Goal: Obtain resource: Obtain resource

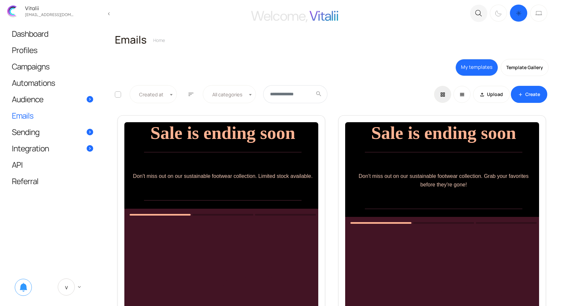
scroll to position [0, 197]
click at [31, 117] on span "Emails" at bounding box center [23, 115] width 22 height 7
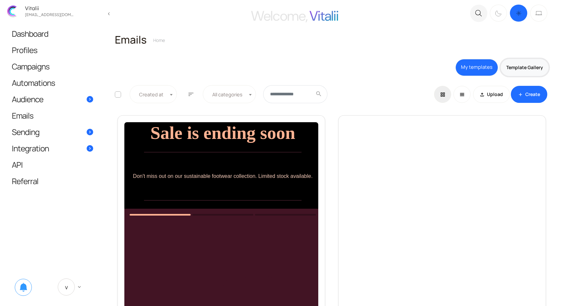
click at [513, 66] on link "Template Gallery" at bounding box center [524, 67] width 48 height 17
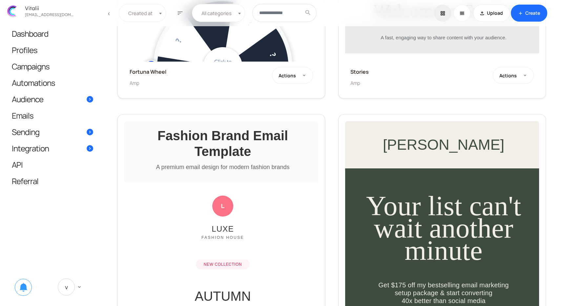
scroll to position [1591, 0]
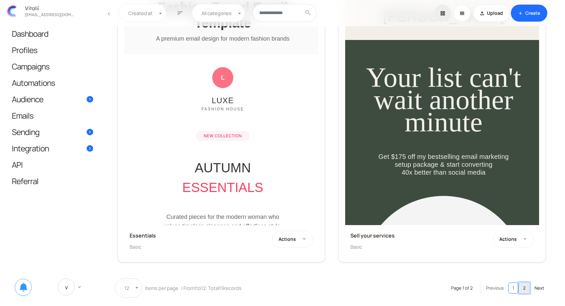
click at [522, 288] on link "2" at bounding box center [523, 288] width 11 height 11
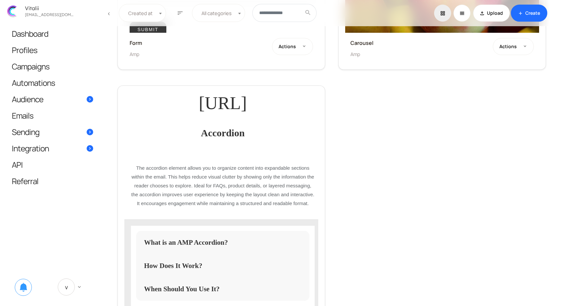
scroll to position [916, 0]
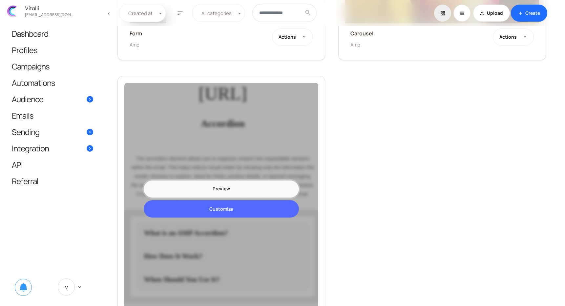
click at [232, 189] on link "Preview" at bounding box center [221, 189] width 155 height 17
